Goal: Information Seeking & Learning: Learn about a topic

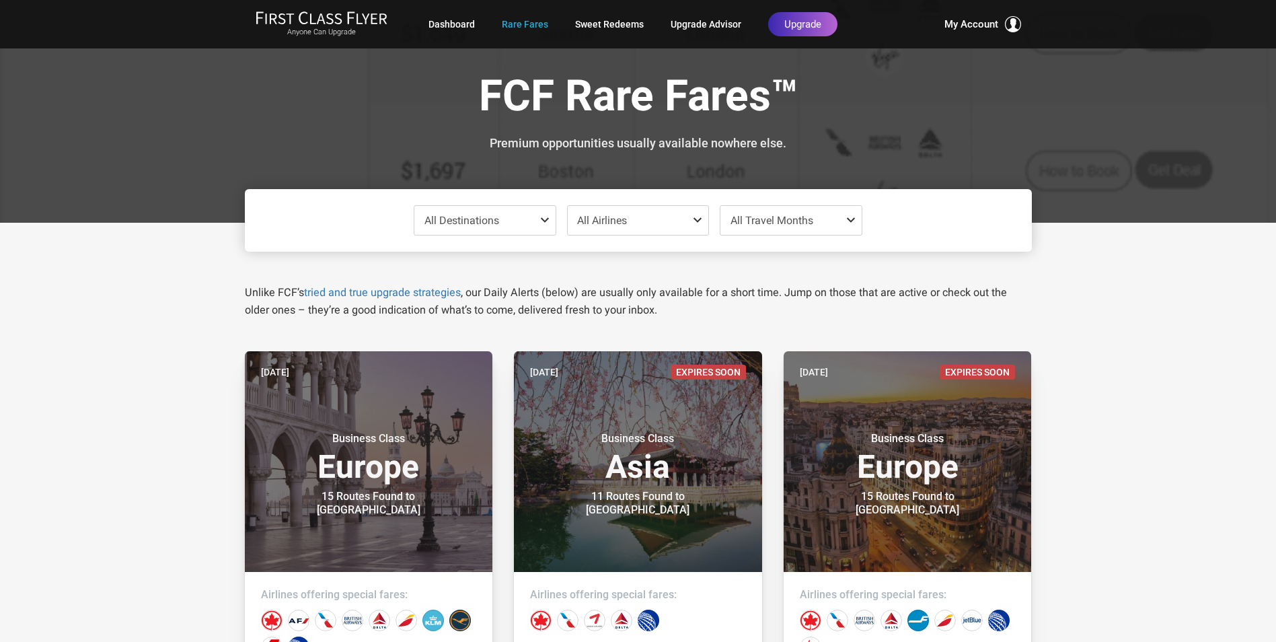
click at [544, 219] on span at bounding box center [548, 220] width 16 height 11
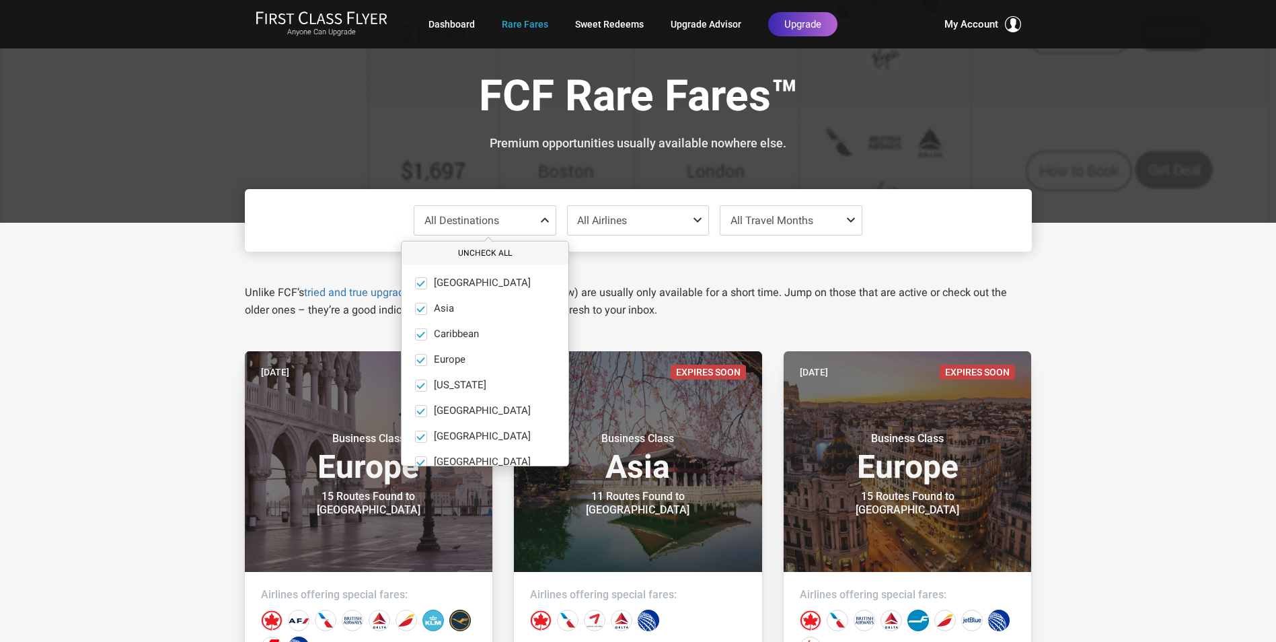
click at [442, 248] on button "Uncheck All" at bounding box center [485, 253] width 167 height 22
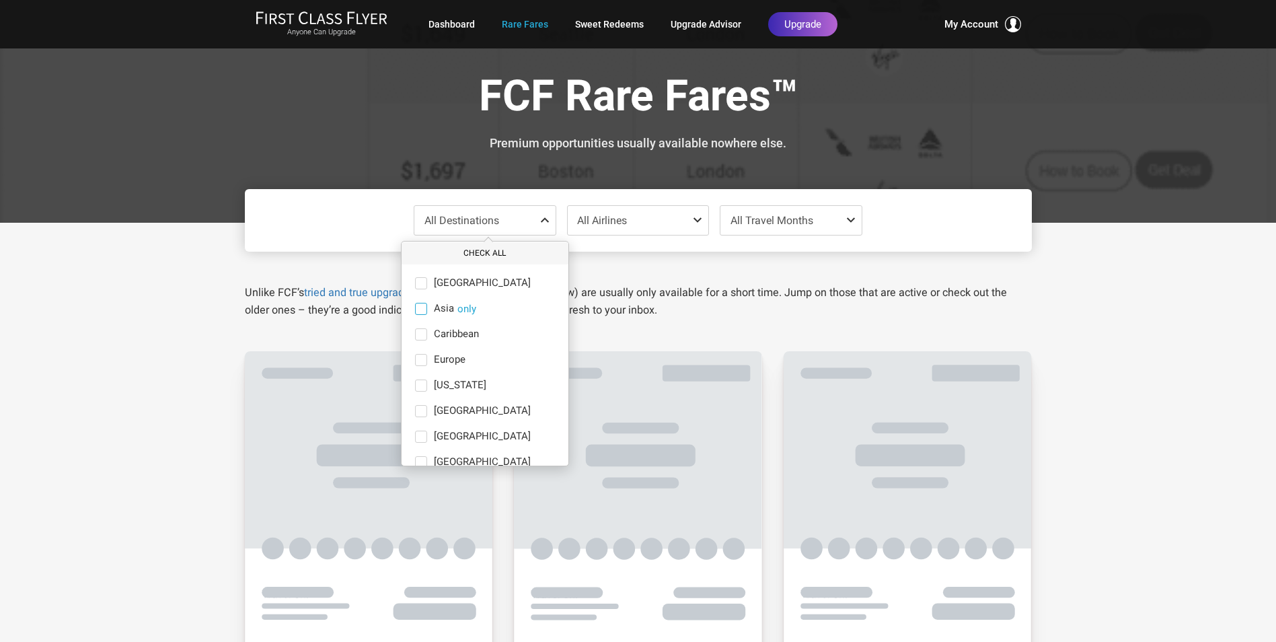
scroll to position [93, 0]
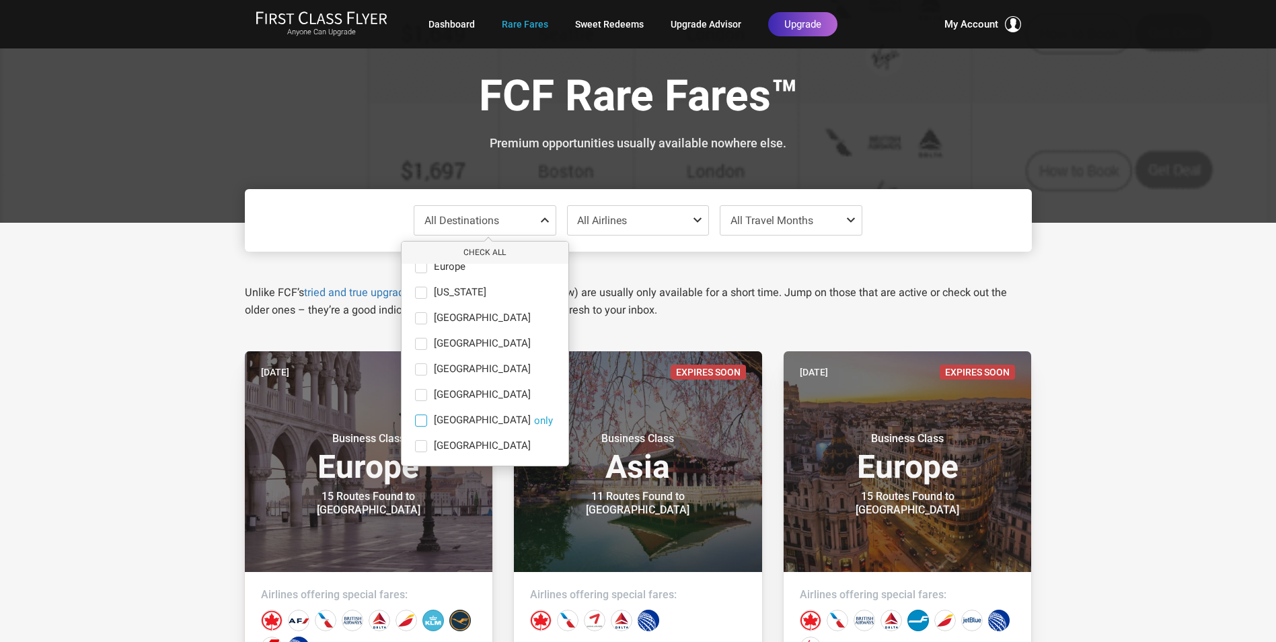
click at [421, 418] on span at bounding box center [421, 420] width 12 height 12
click at [0, 0] on input "[GEOGRAPHIC_DATA] only" at bounding box center [0, 0] width 0 height 0
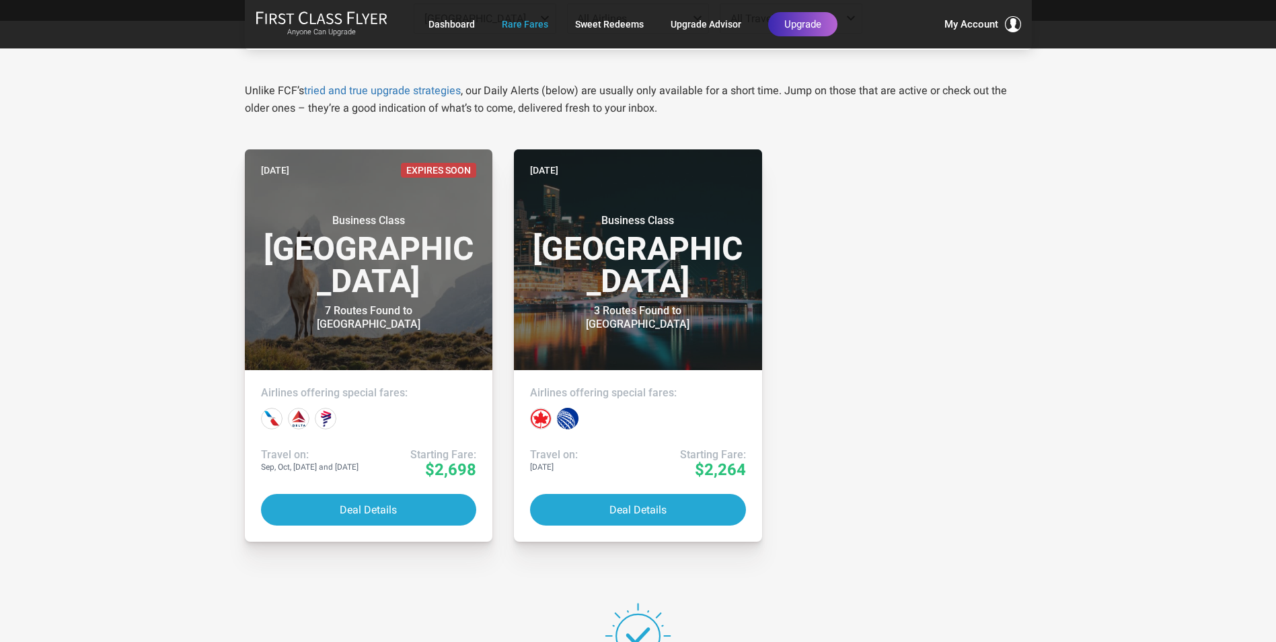
scroll to position [0, 0]
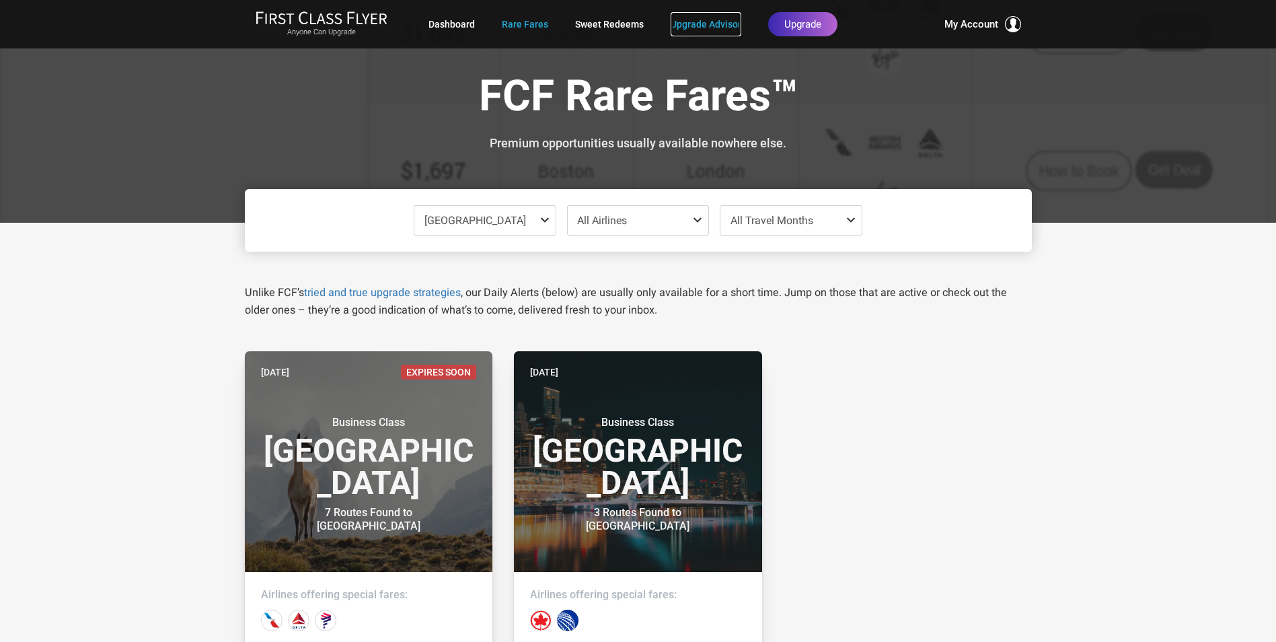
click at [686, 18] on link "Upgrade Advisor" at bounding box center [706, 24] width 71 height 24
click at [682, 23] on link "Upgrade Advisor" at bounding box center [706, 24] width 71 height 24
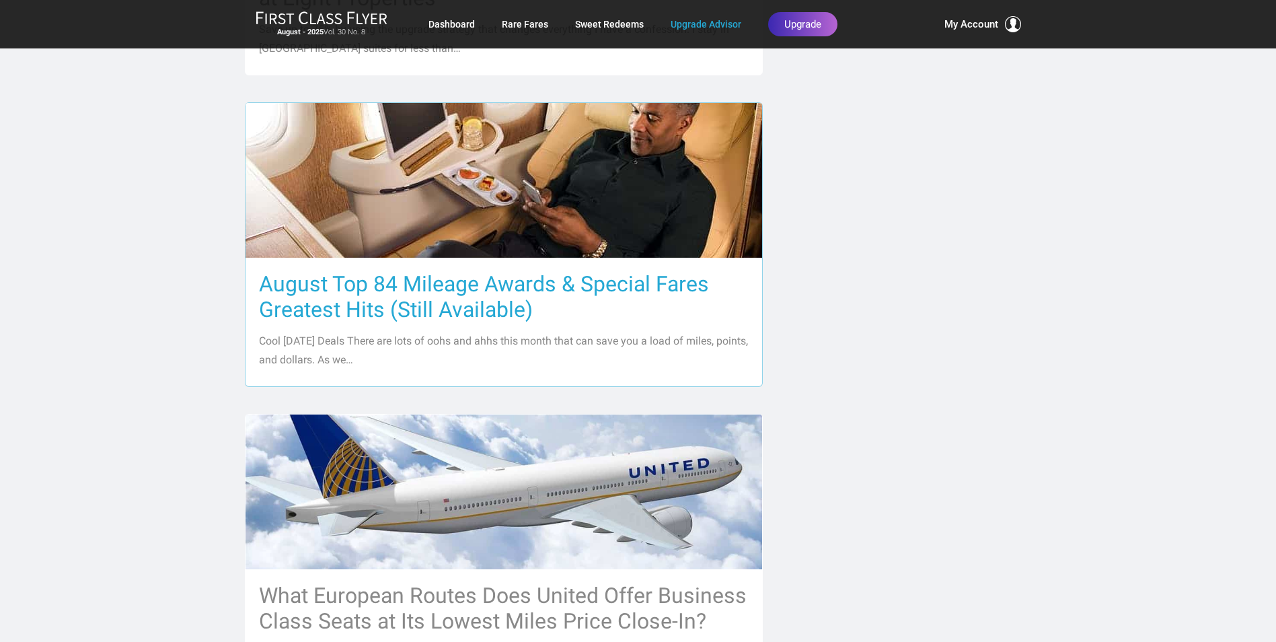
scroll to position [1211, 0]
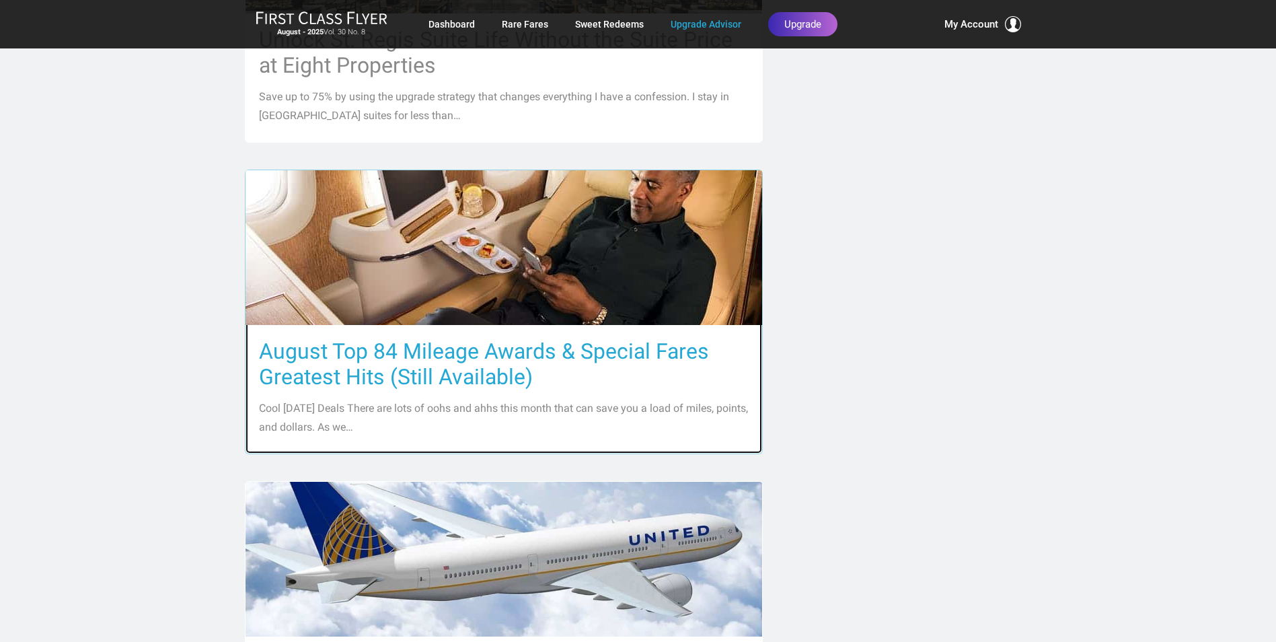
click at [457, 338] on h3 "August Top 84 Mileage Awards & Special Fares Greatest Hits (Still Available)" at bounding box center [504, 363] width 490 height 51
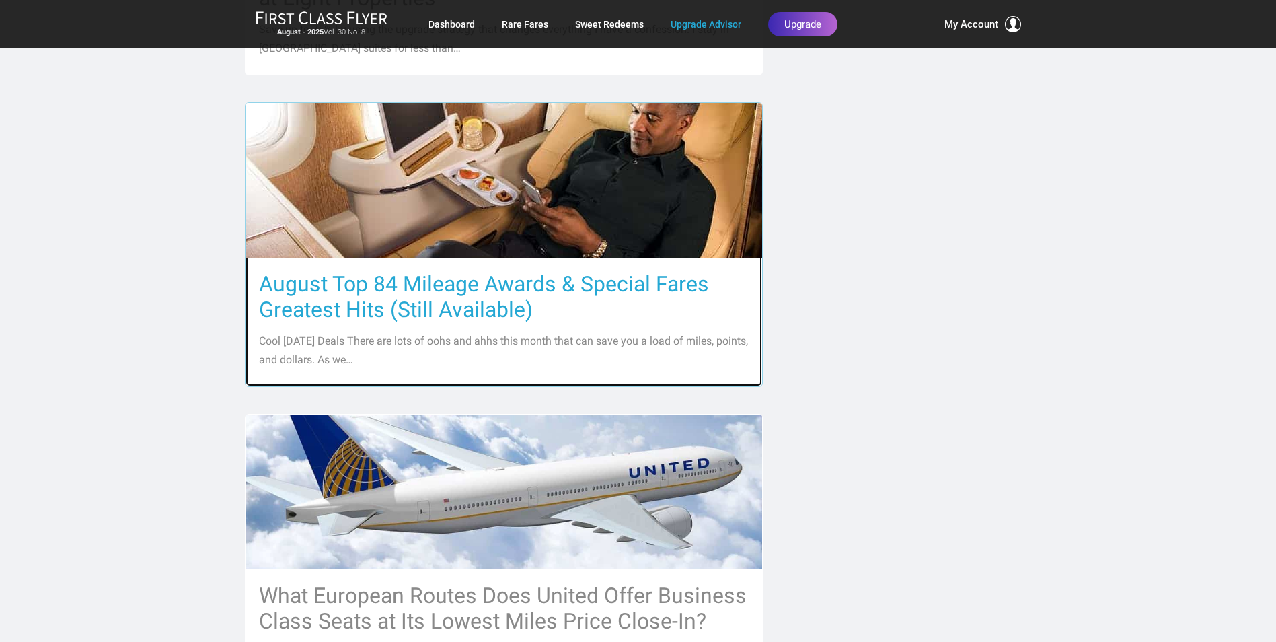
click at [470, 271] on h3 "August Top 84 Mileage Awards & Special Fares Greatest Hits (Still Available)" at bounding box center [504, 296] width 490 height 51
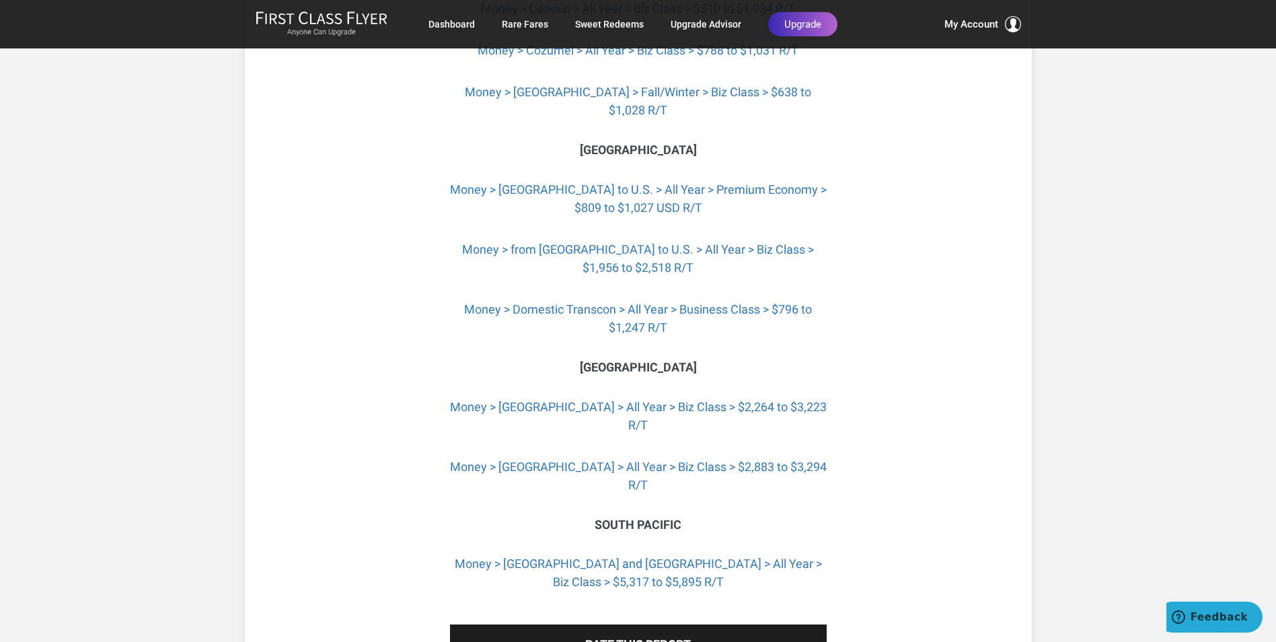
scroll to position [5786, 0]
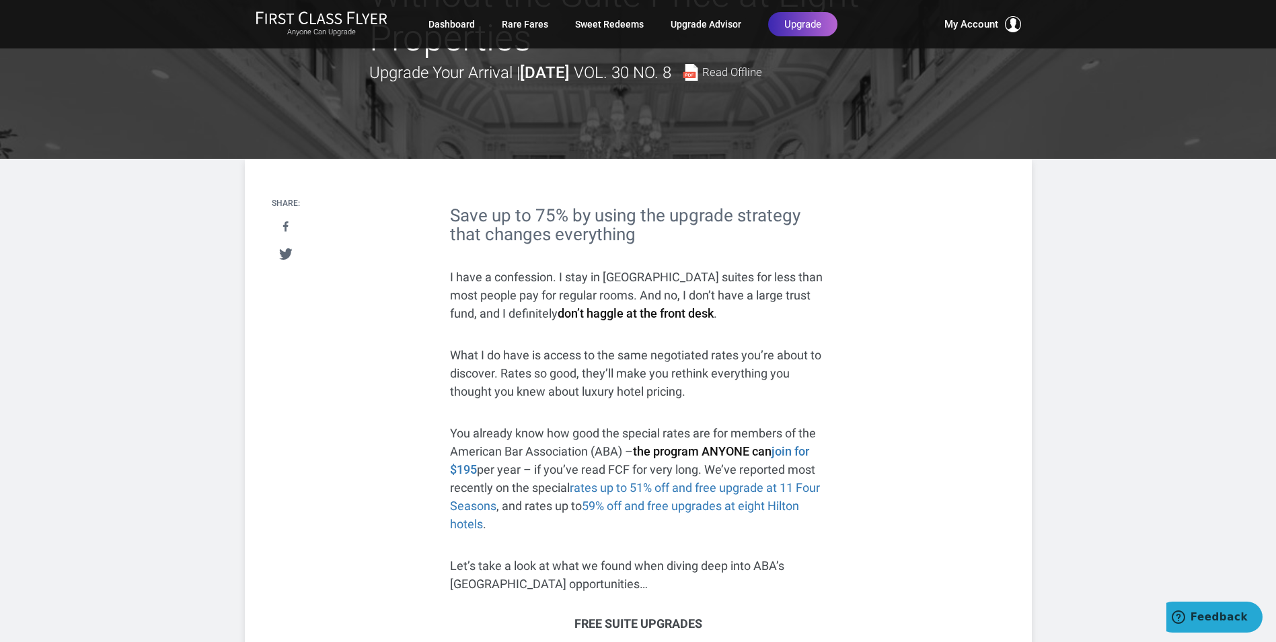
scroll to position [202, 0]
